Goal: Task Accomplishment & Management: Manage account settings

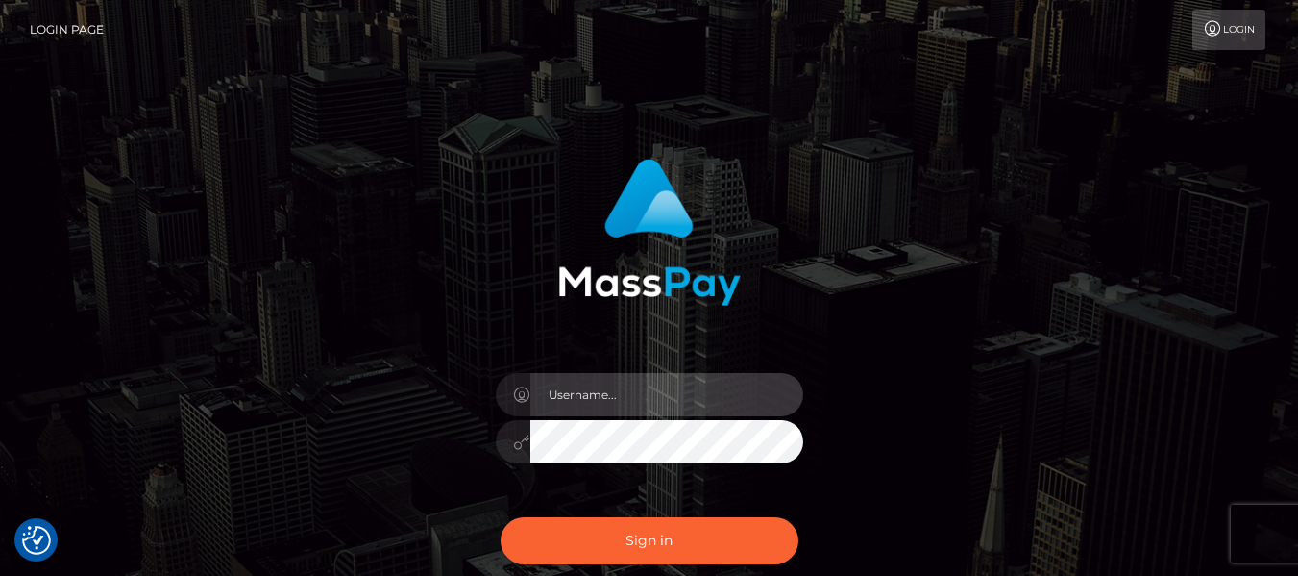
click at [570, 377] on input "text" at bounding box center [667, 394] width 273 height 43
type input "lacey.throne"
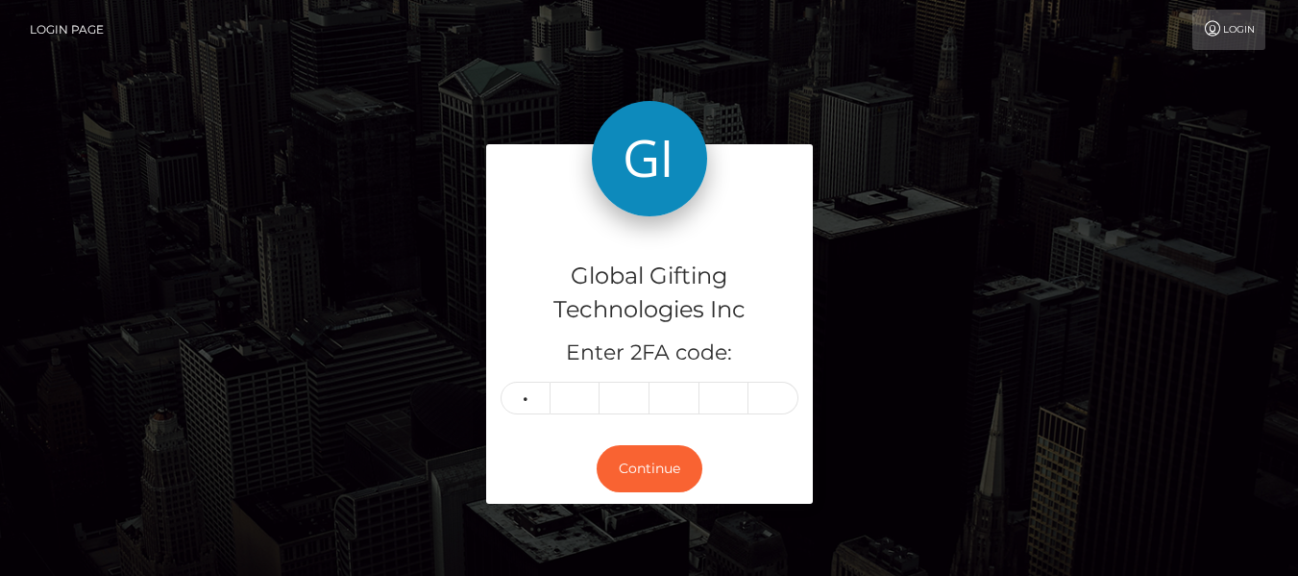
type input "7"
type input "9"
type input "4"
type input "9"
type input "6"
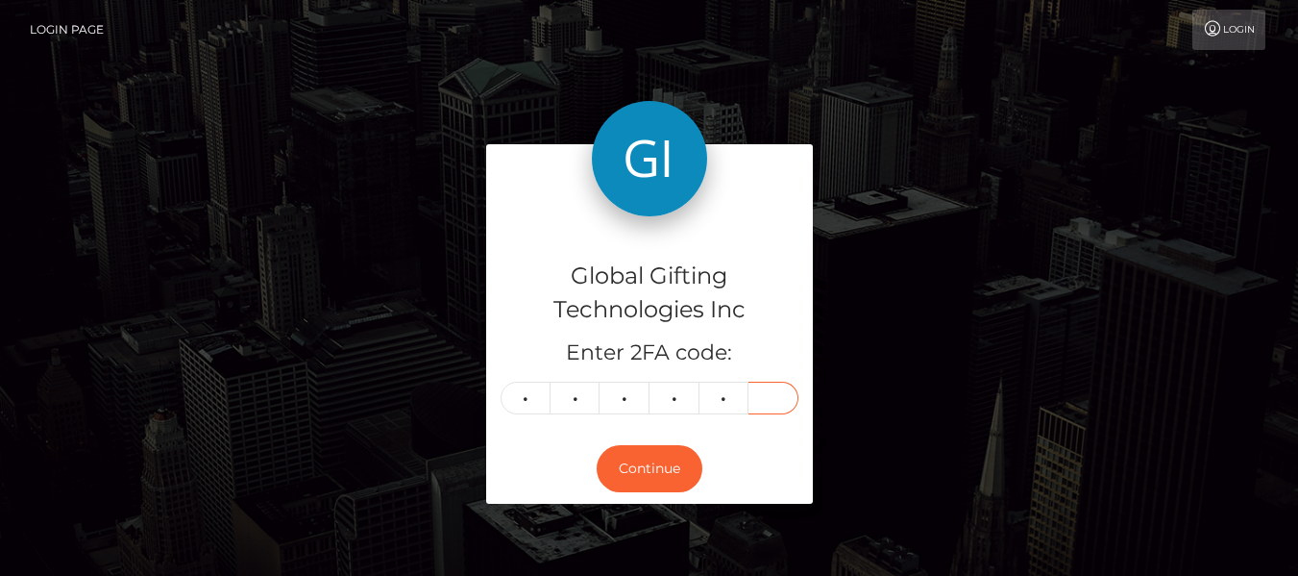
type input "5"
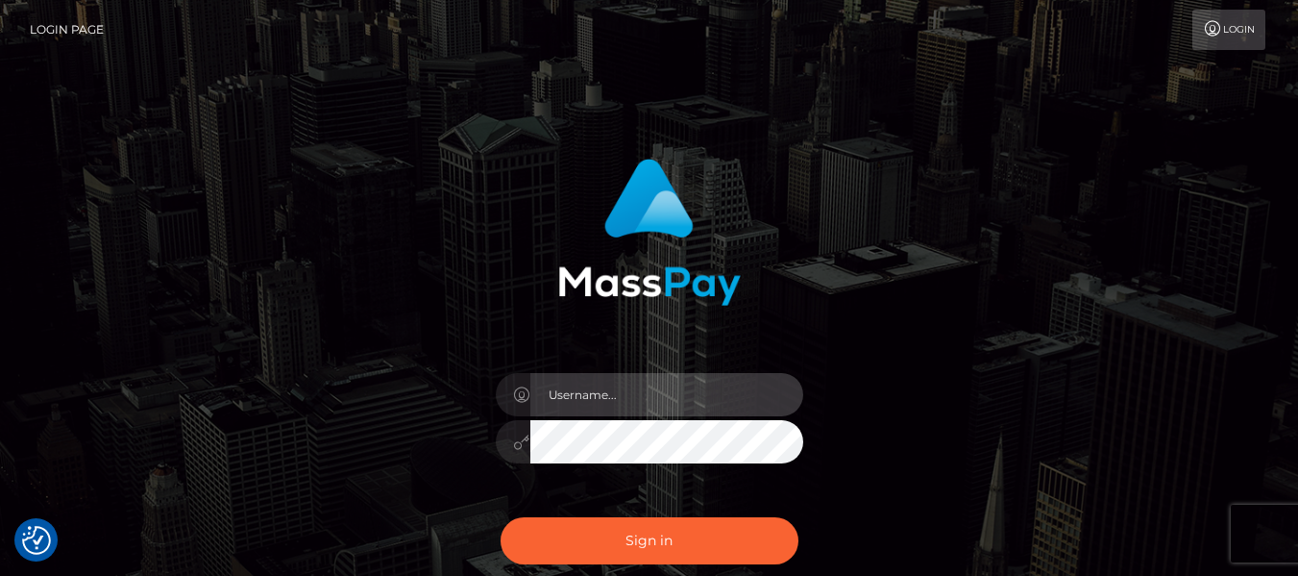
click at [624, 398] on input "text" at bounding box center [667, 394] width 273 height 43
type input "lacey.throne"
click at [668, 401] on input "text" at bounding box center [667, 394] width 273 height 43
type input "lacey.throne"
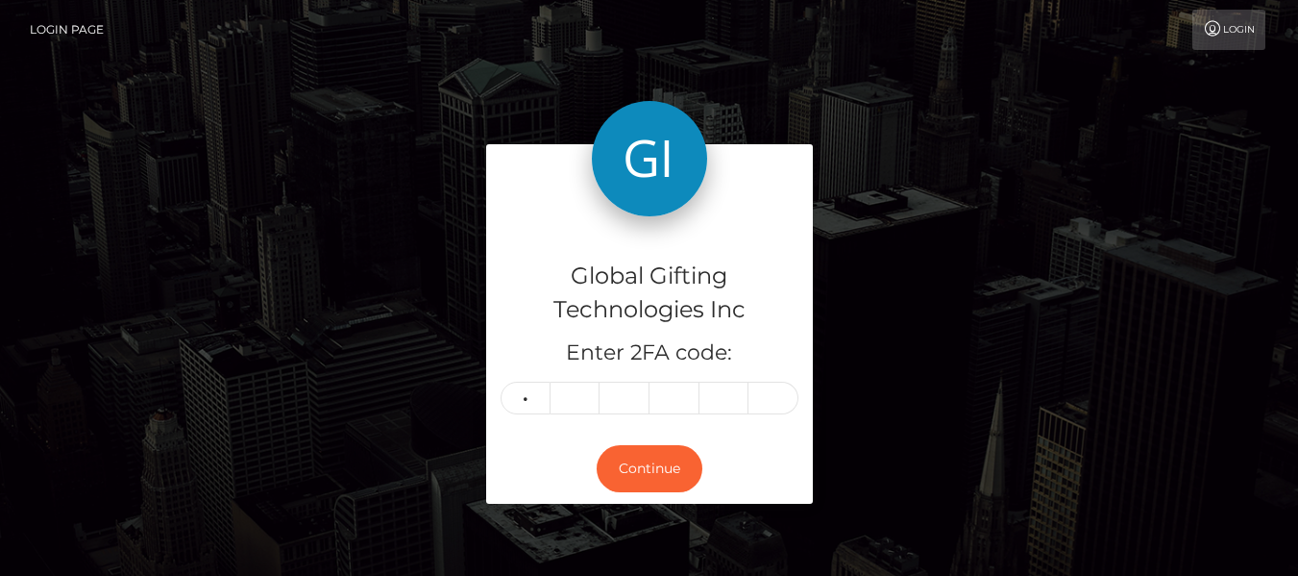
type input "4"
type input "9"
type input "2"
type input "8"
type input "4"
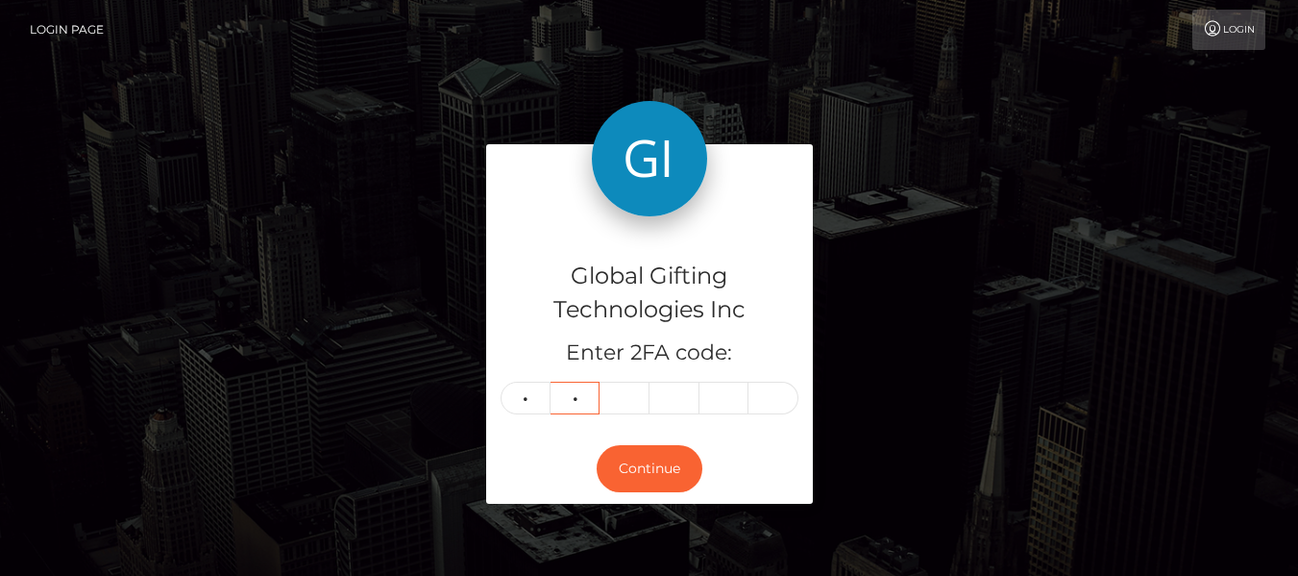
type input "9"
type input "2"
type input "8"
type input "0"
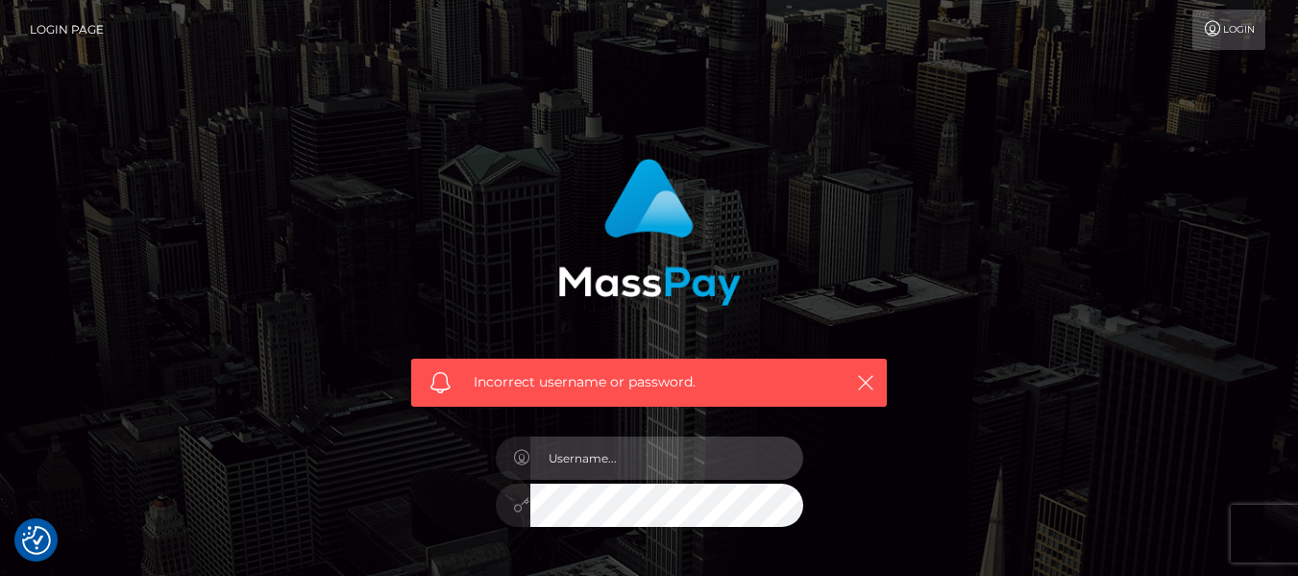
click at [673, 452] on input "text" at bounding box center [667, 457] width 273 height 43
type input "lacey.throne"
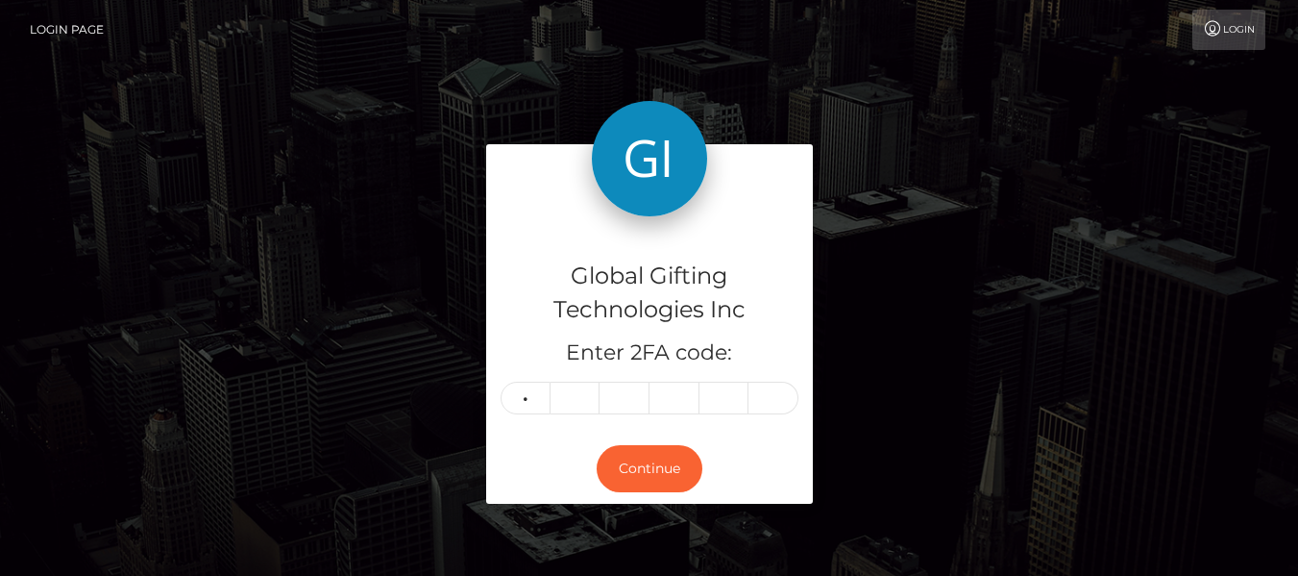
type input "8"
type input "2"
type input "0"
type input "2"
type input "3"
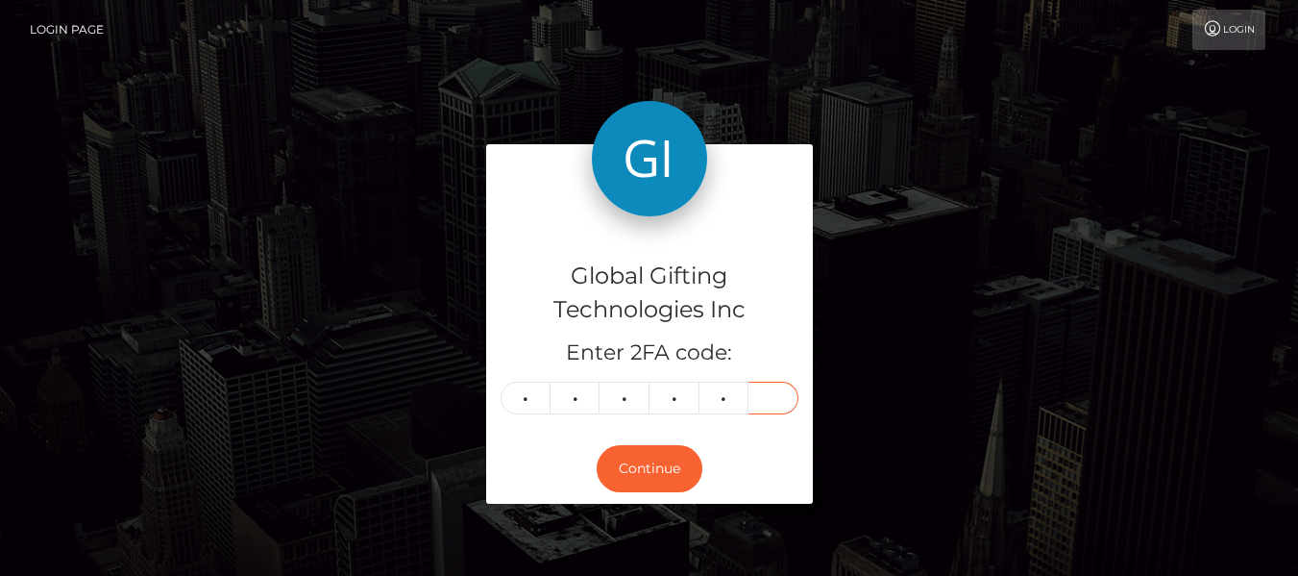
type input "7"
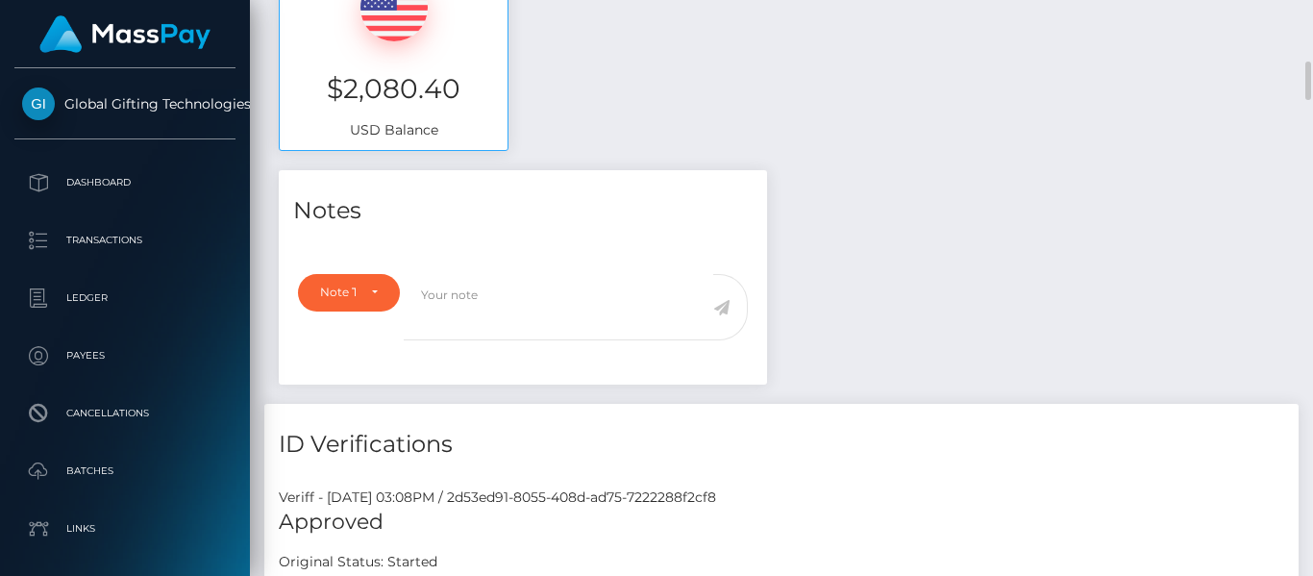
scroll to position [889, 0]
